Goal: Information Seeking & Learning: Learn about a topic

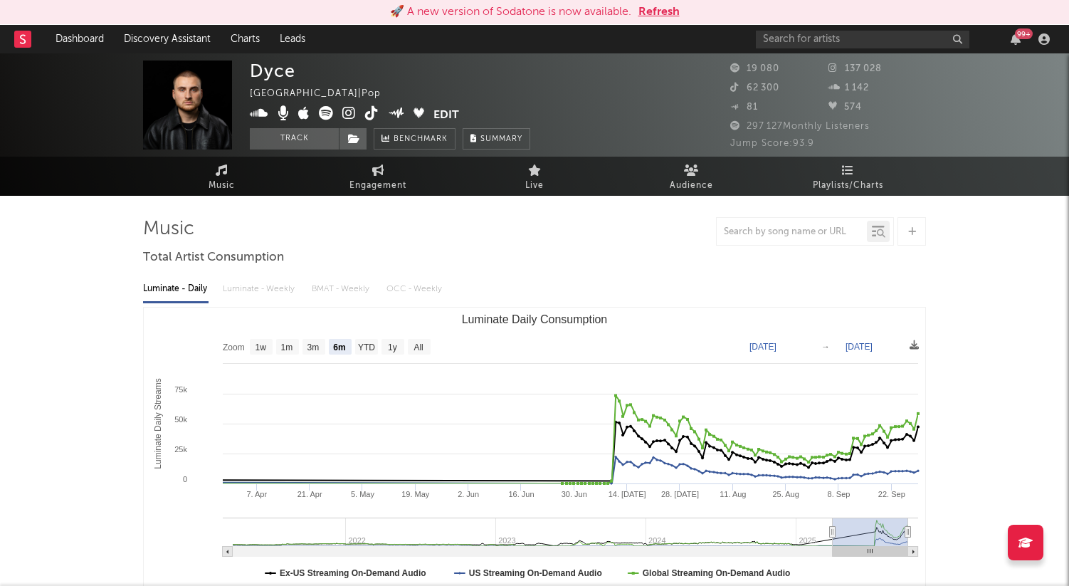
select select "6m"
select select "1w"
click at [645, 9] on button "Refresh" at bounding box center [658, 12] width 41 height 17
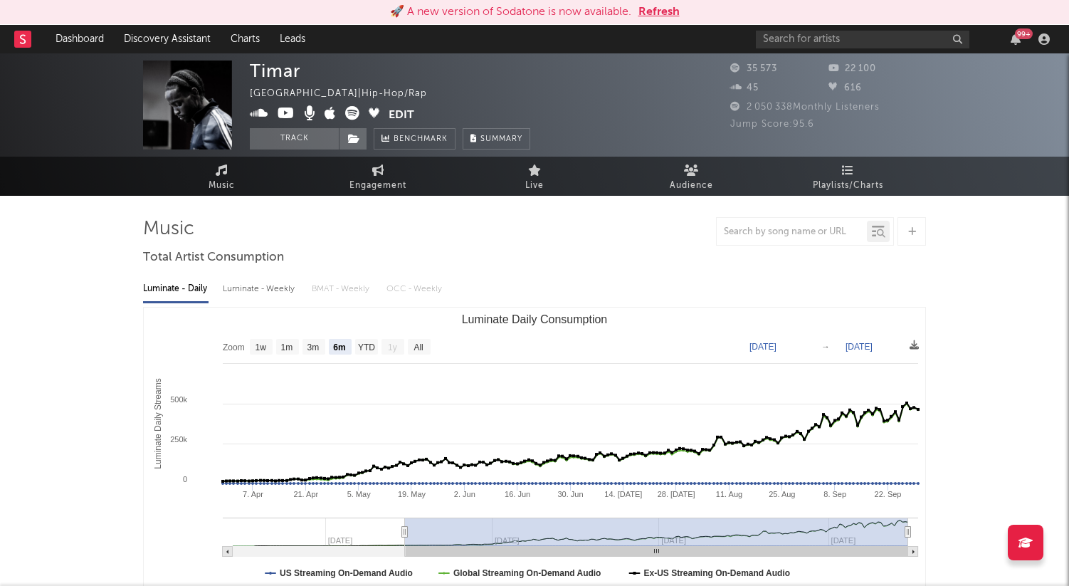
select select "6m"
select select "1w"
click at [812, 40] on input "text" at bounding box center [863, 40] width 214 height 18
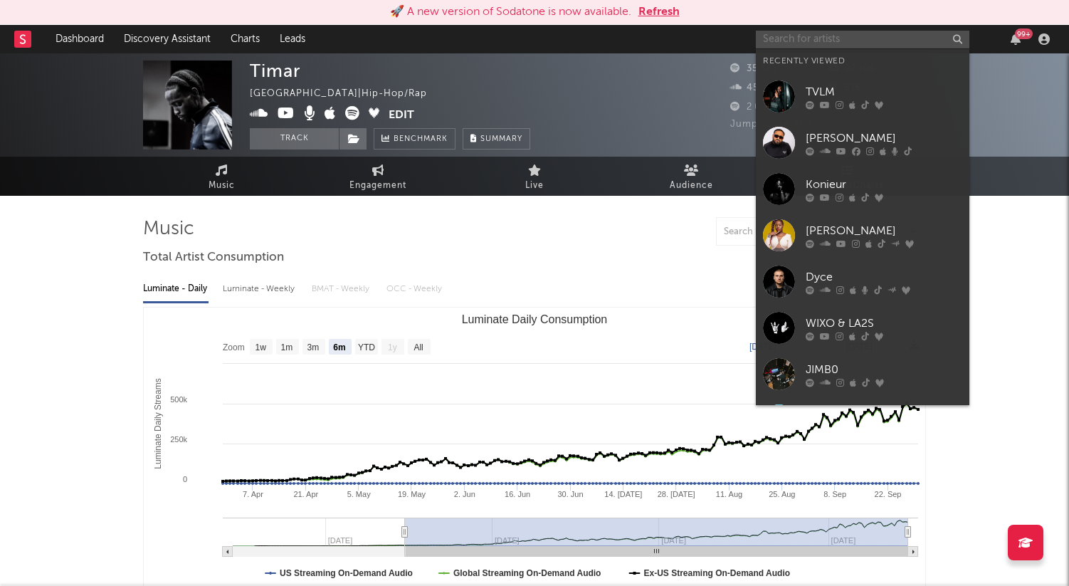
type input "1"
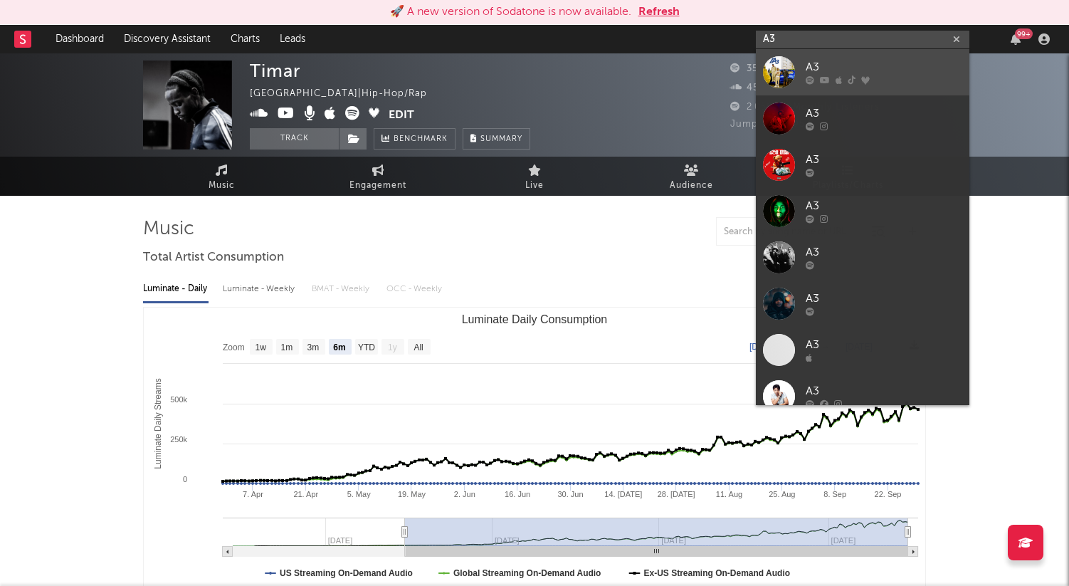
type input "A3"
click at [818, 68] on div "A3" at bounding box center [884, 67] width 157 height 17
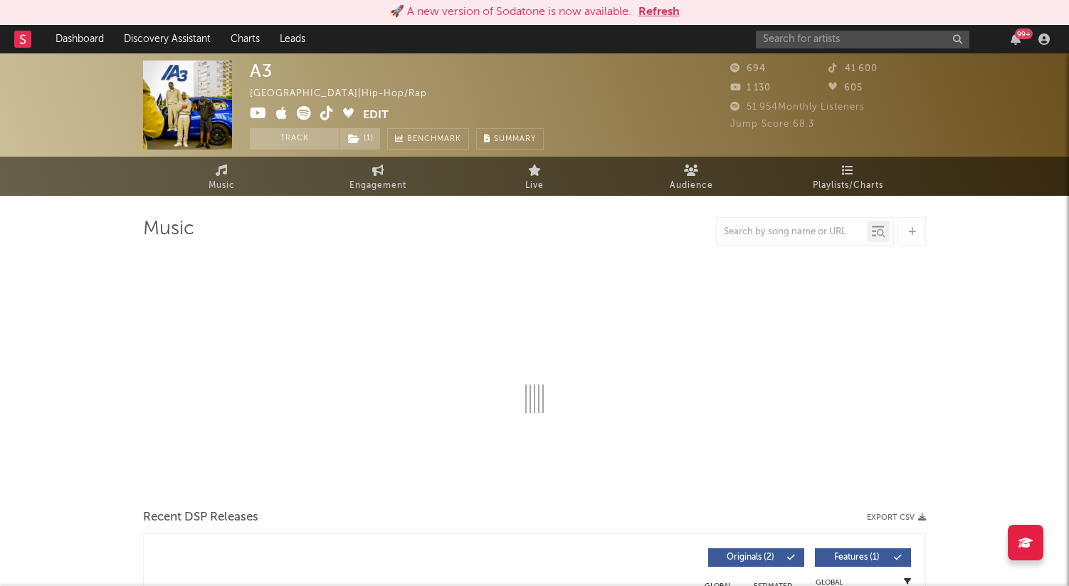
select select "1w"
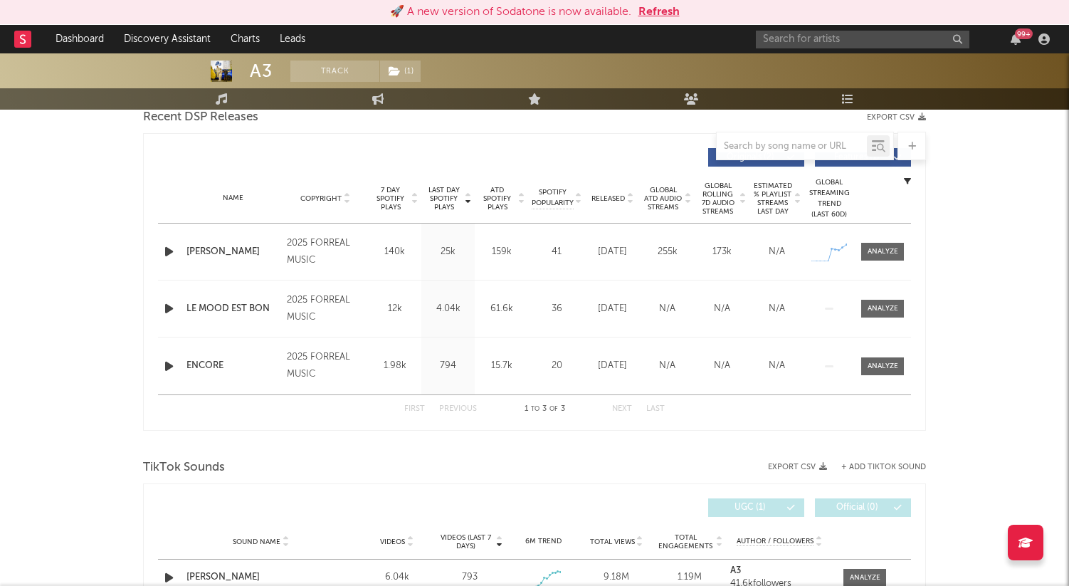
scroll to position [510, 0]
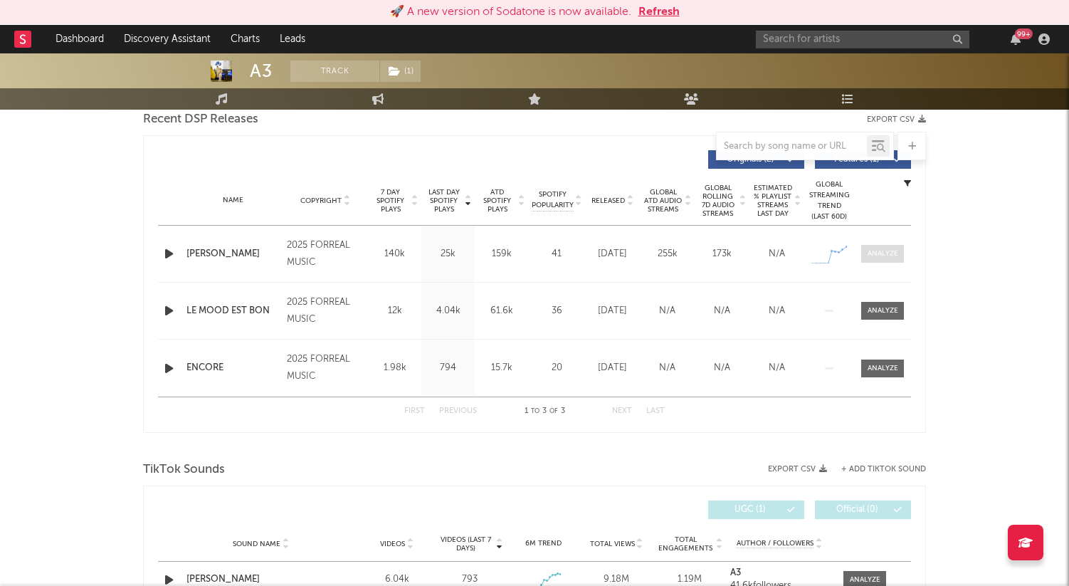
click at [874, 253] on div at bounding box center [883, 253] width 31 height 11
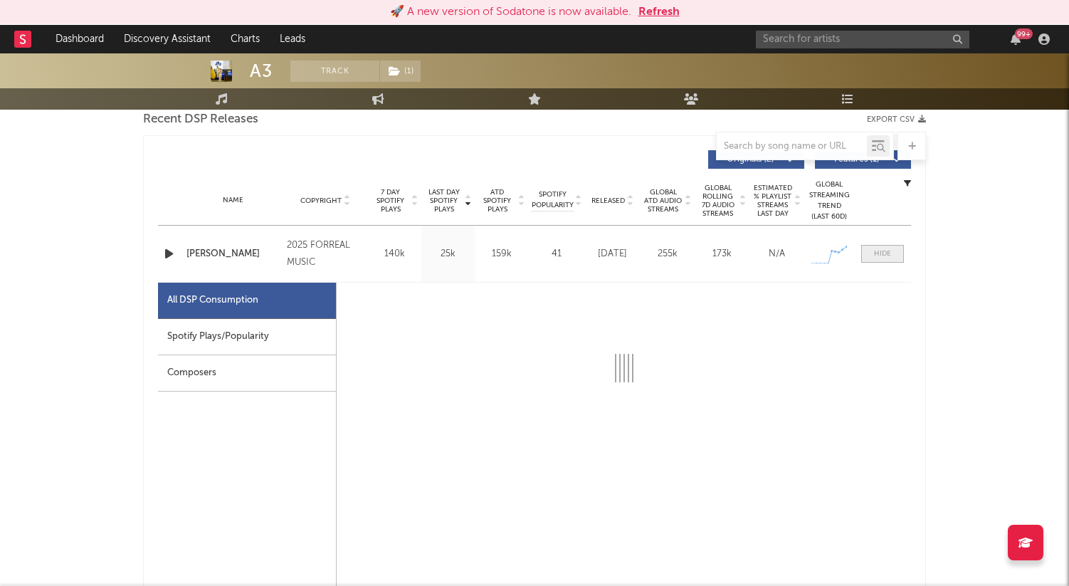
select select "1w"
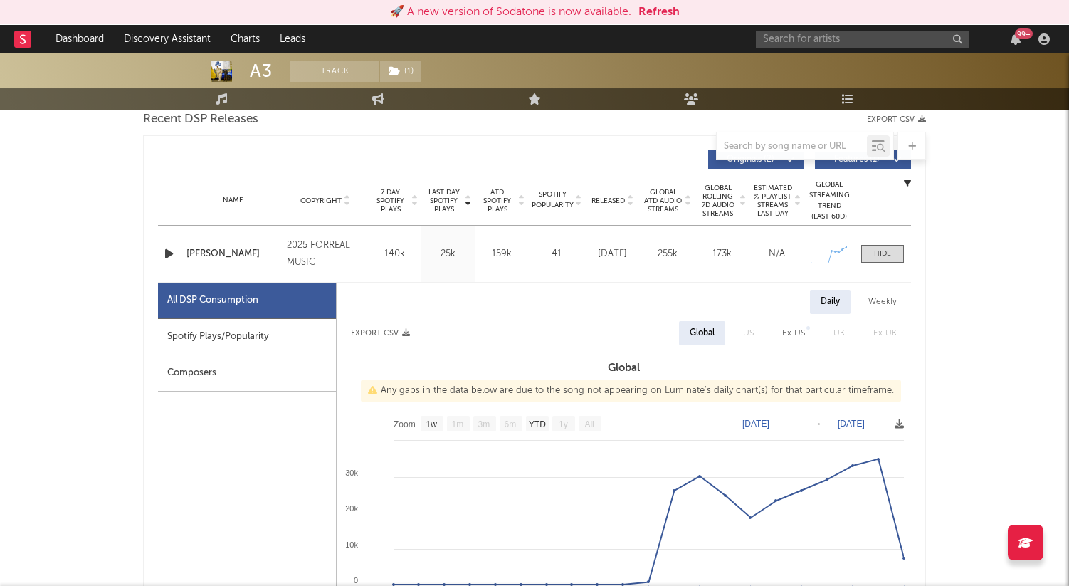
click at [220, 331] on div "Spotify Plays/Popularity" at bounding box center [247, 337] width 178 height 36
select select "1w"
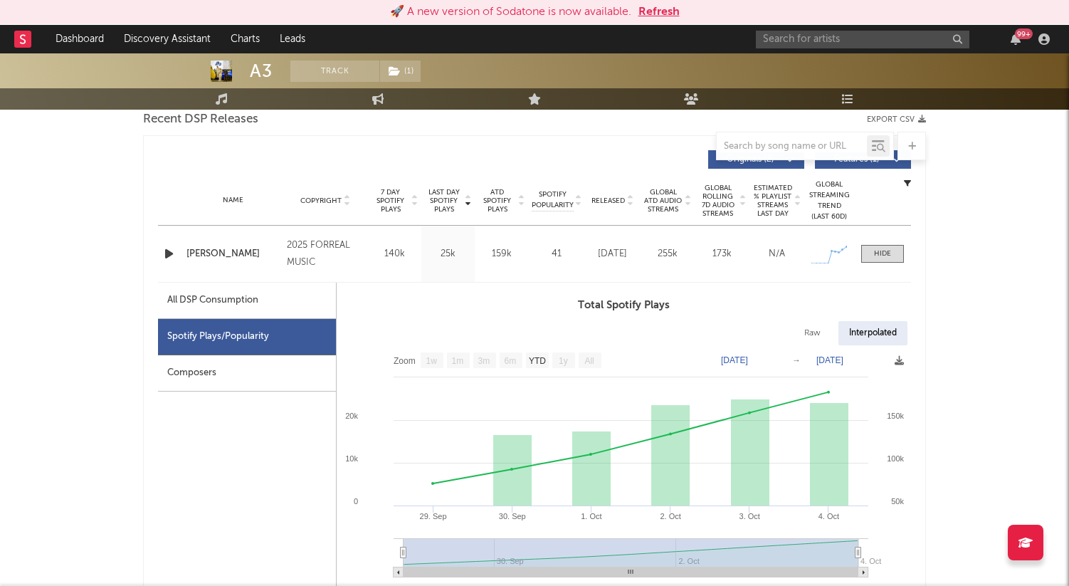
click at [665, 21] on div "🚀 A new version of Sodatone is now available. Refresh" at bounding box center [534, 12] width 1069 height 25
click at [653, 14] on button "Refresh" at bounding box center [658, 12] width 41 height 17
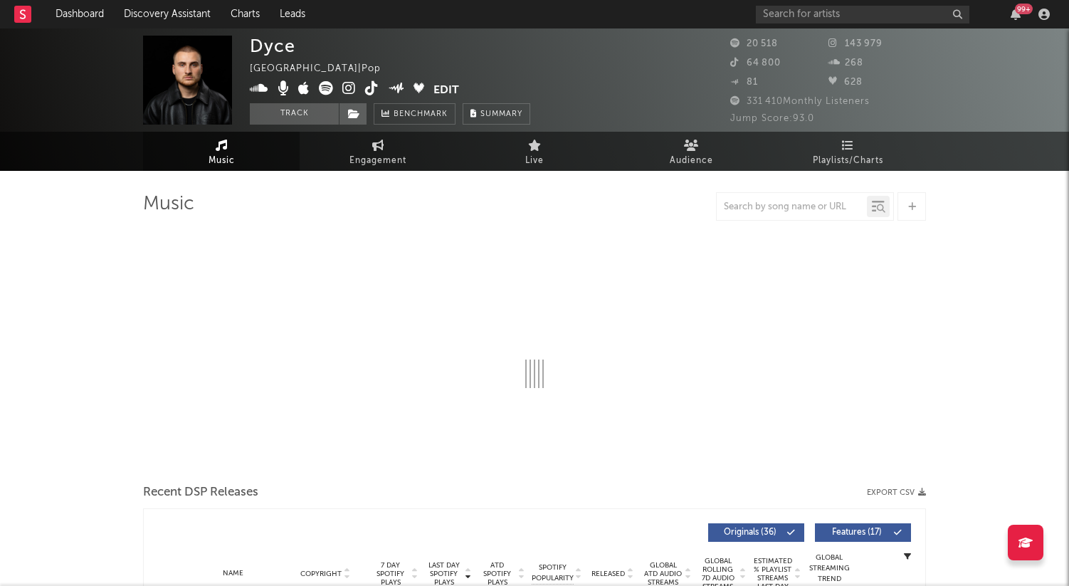
select select "6m"
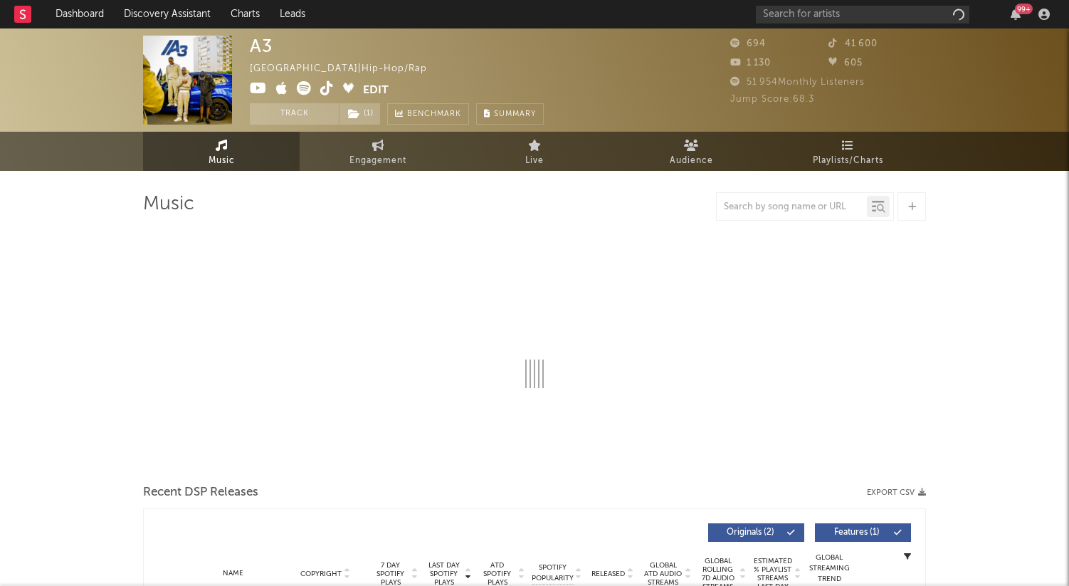
select select "1w"
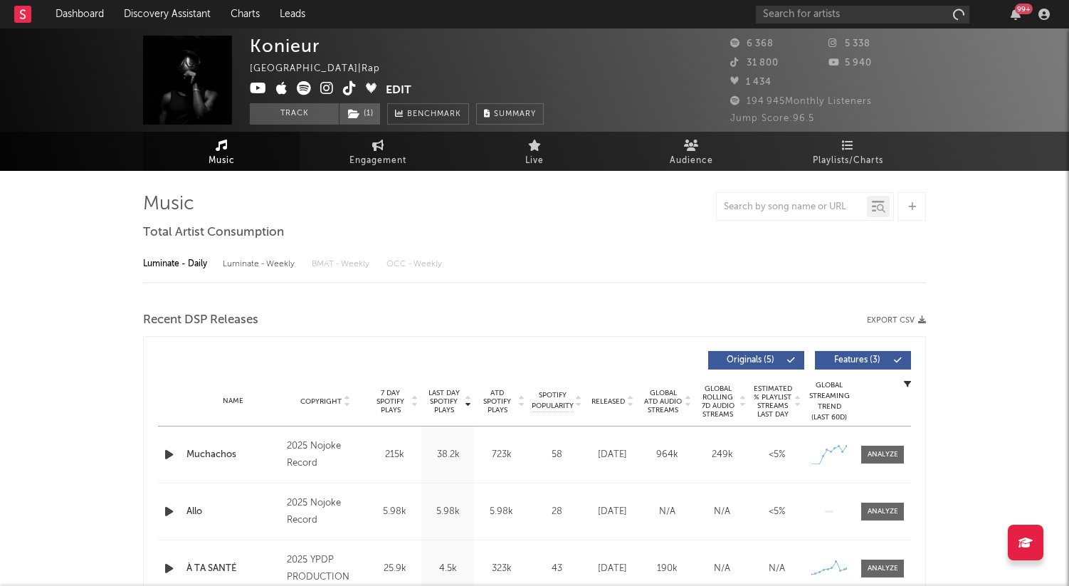
select select "1w"
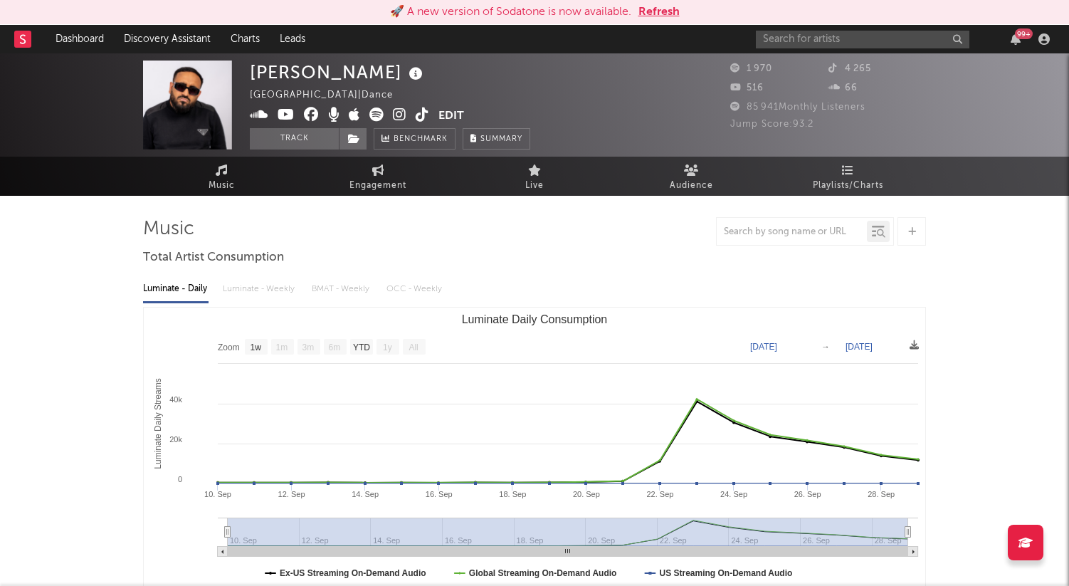
select select "1w"
click at [656, 10] on button "Refresh" at bounding box center [658, 12] width 41 height 17
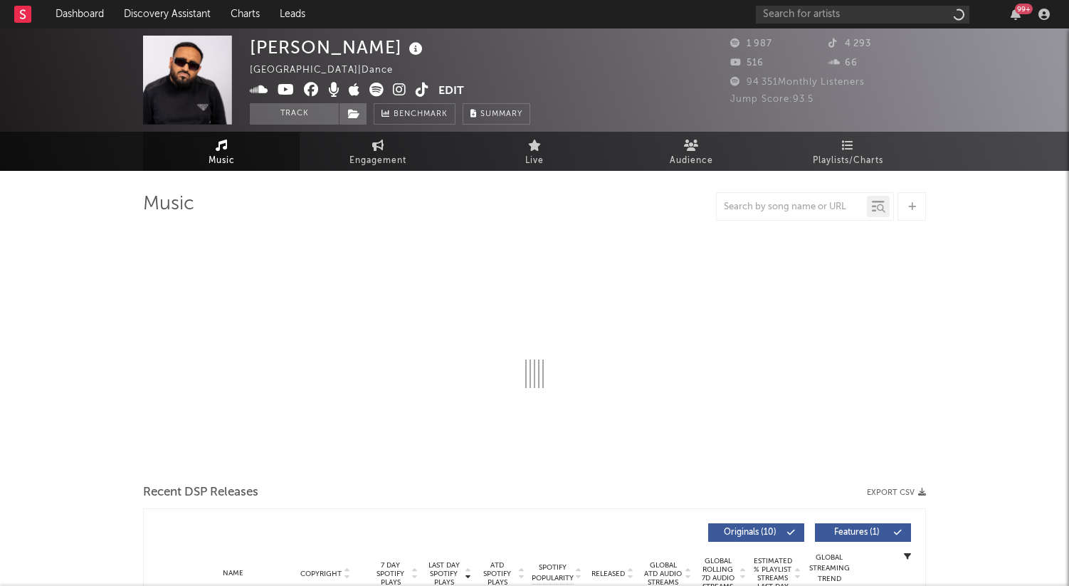
select select "1w"
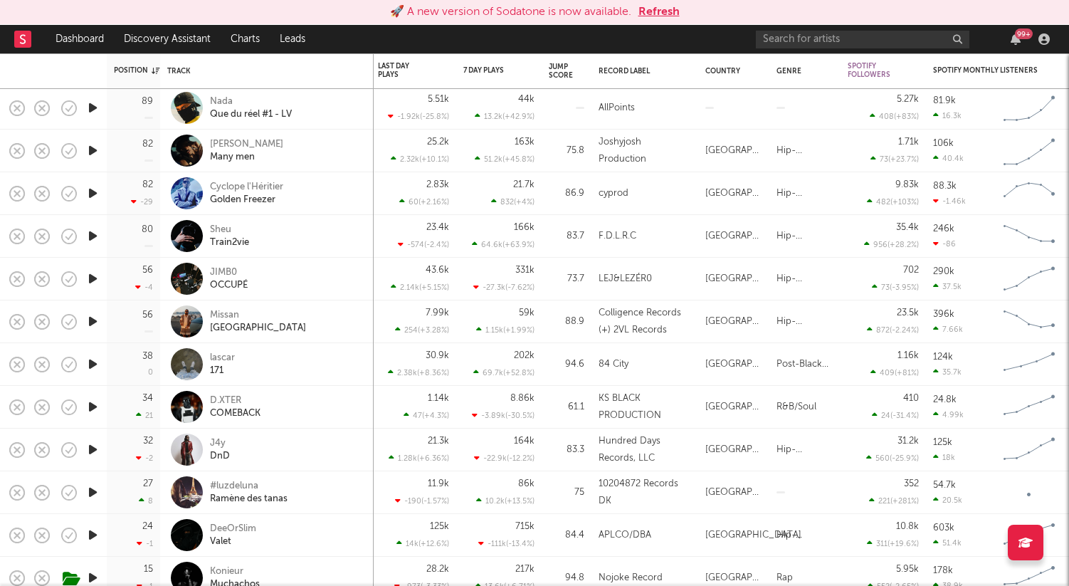
click at [658, 6] on button "Refresh" at bounding box center [658, 12] width 41 height 17
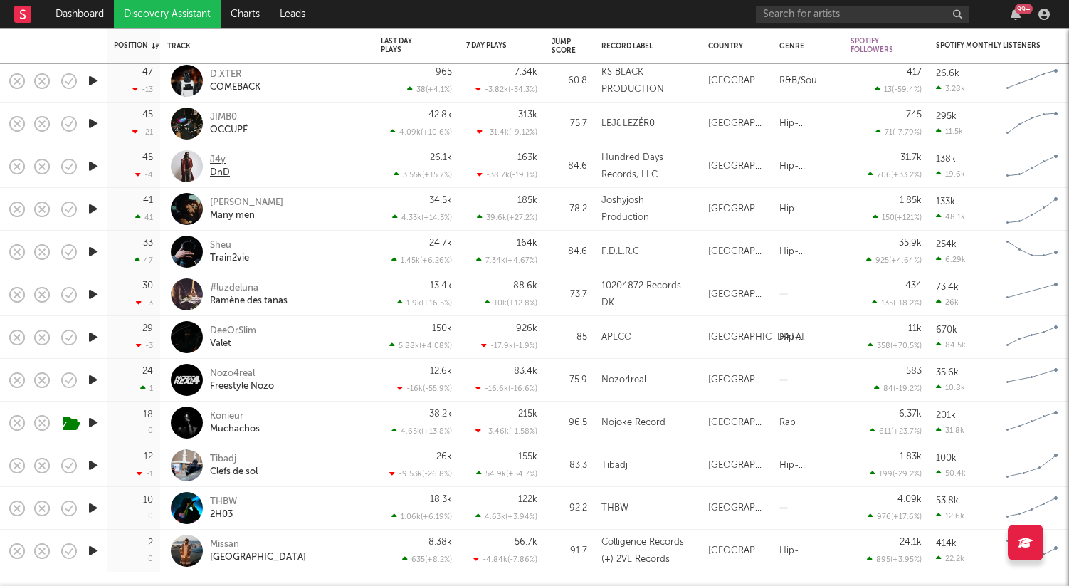
click at [228, 160] on div "J4y" at bounding box center [220, 160] width 20 height 13
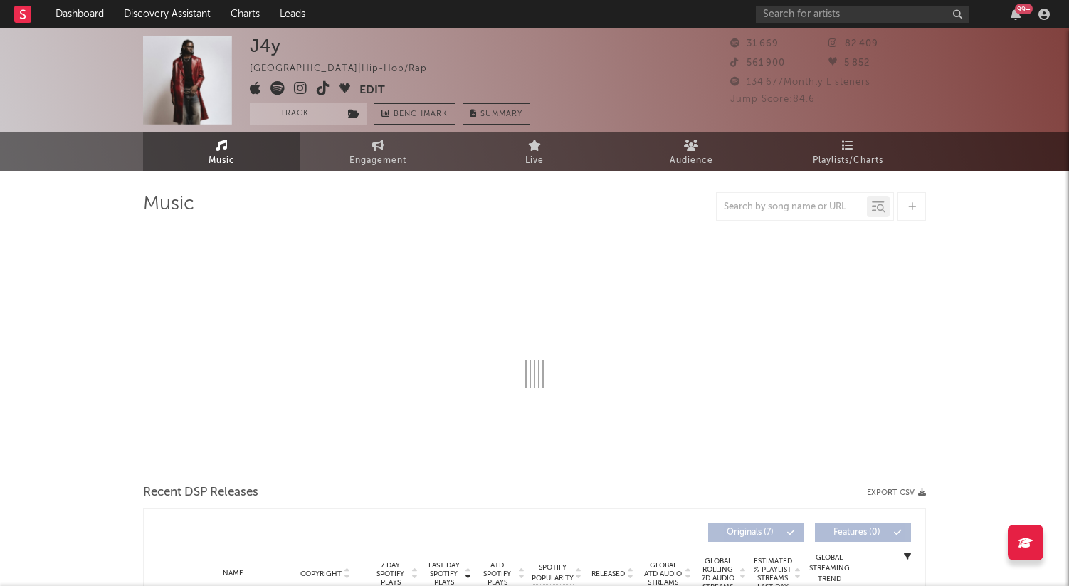
select select "6m"
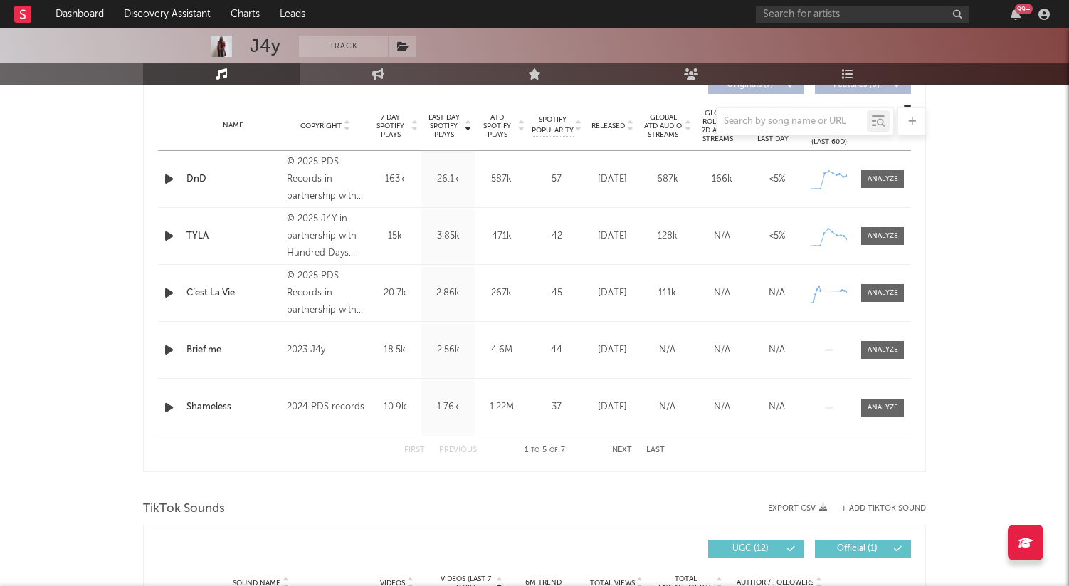
scroll to position [569, 0]
